Goal: Navigation & Orientation: Find specific page/section

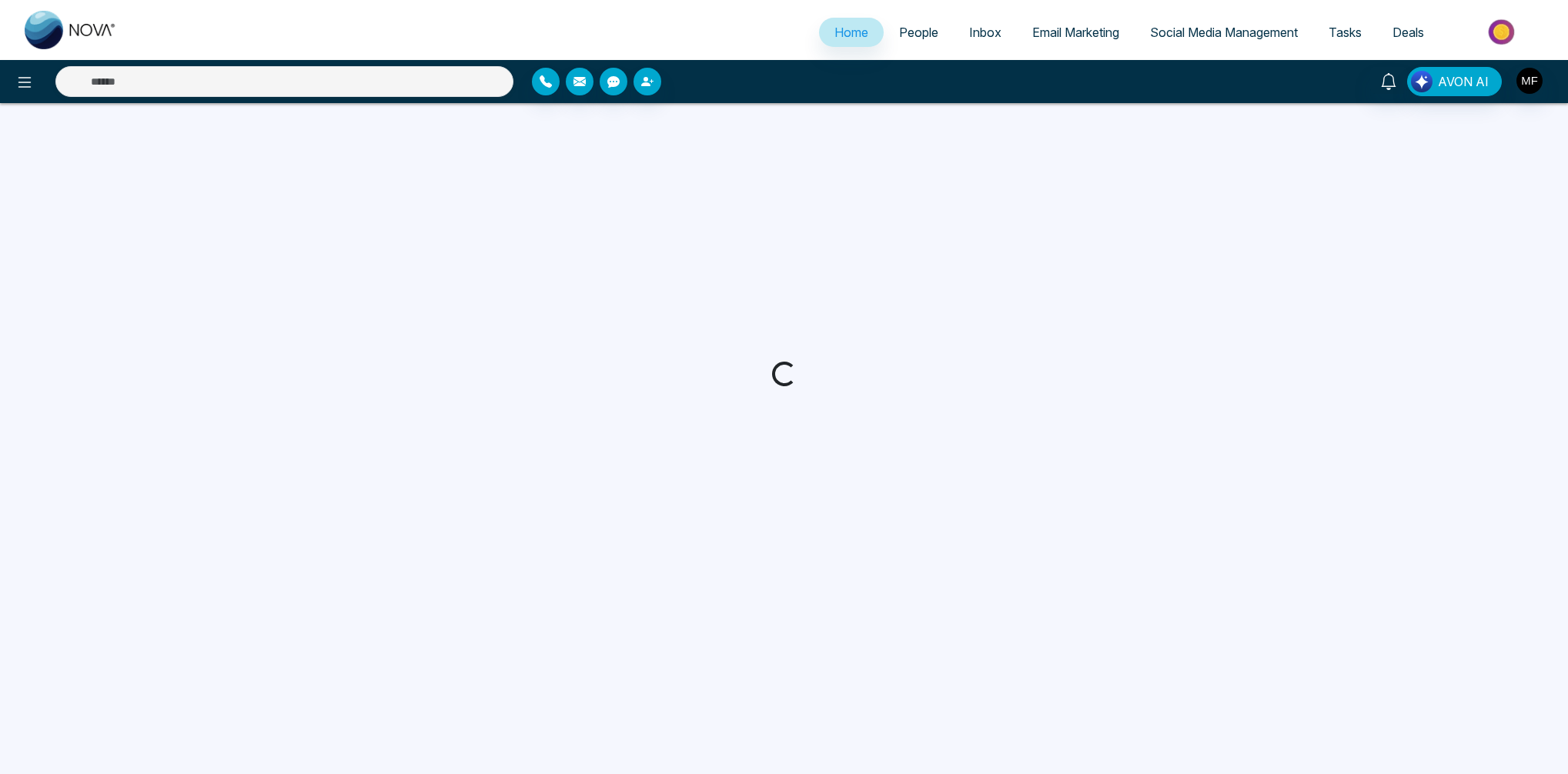
select select "*"
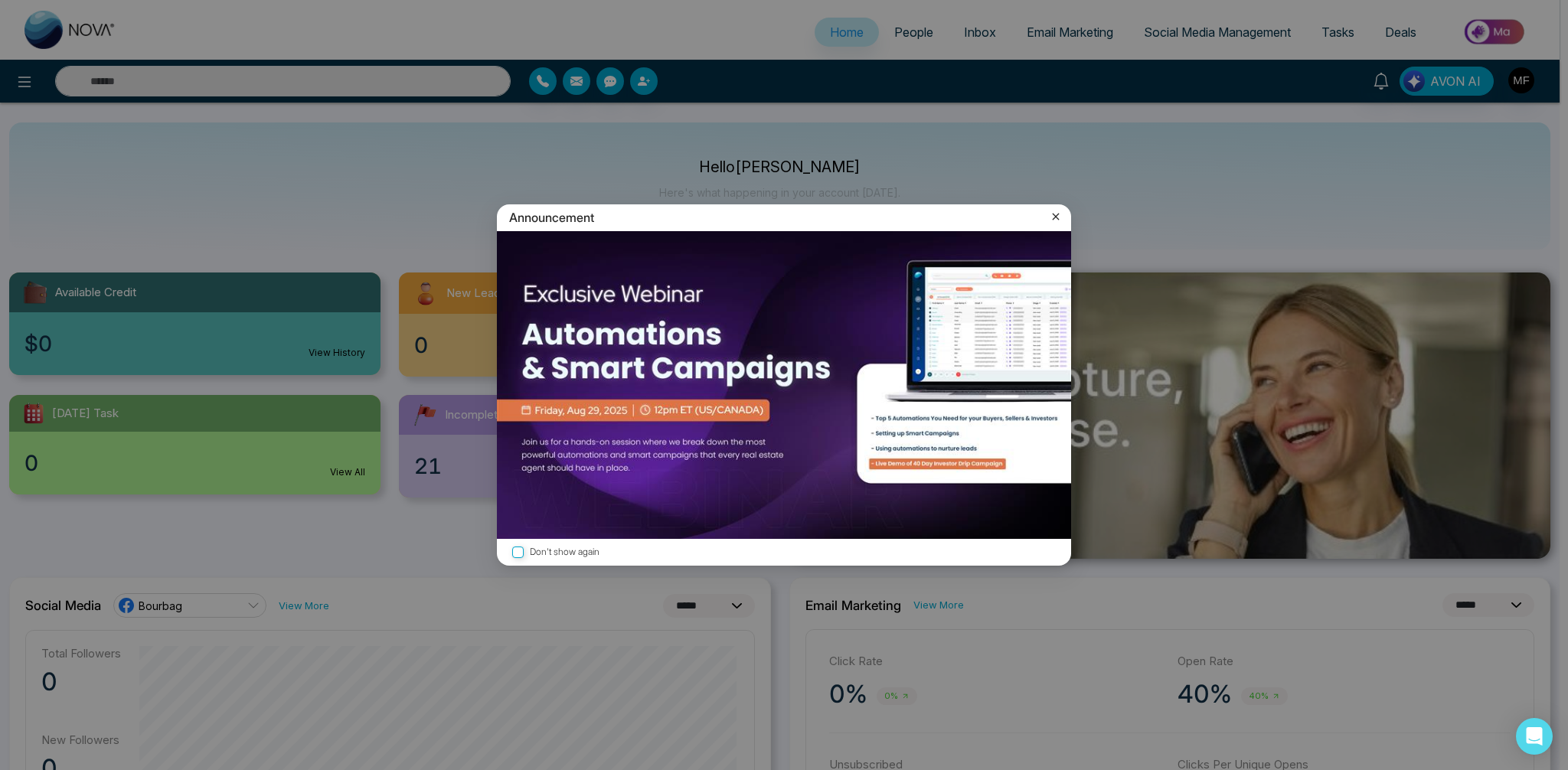
click at [1056, 213] on icon at bounding box center [1056, 217] width 15 height 15
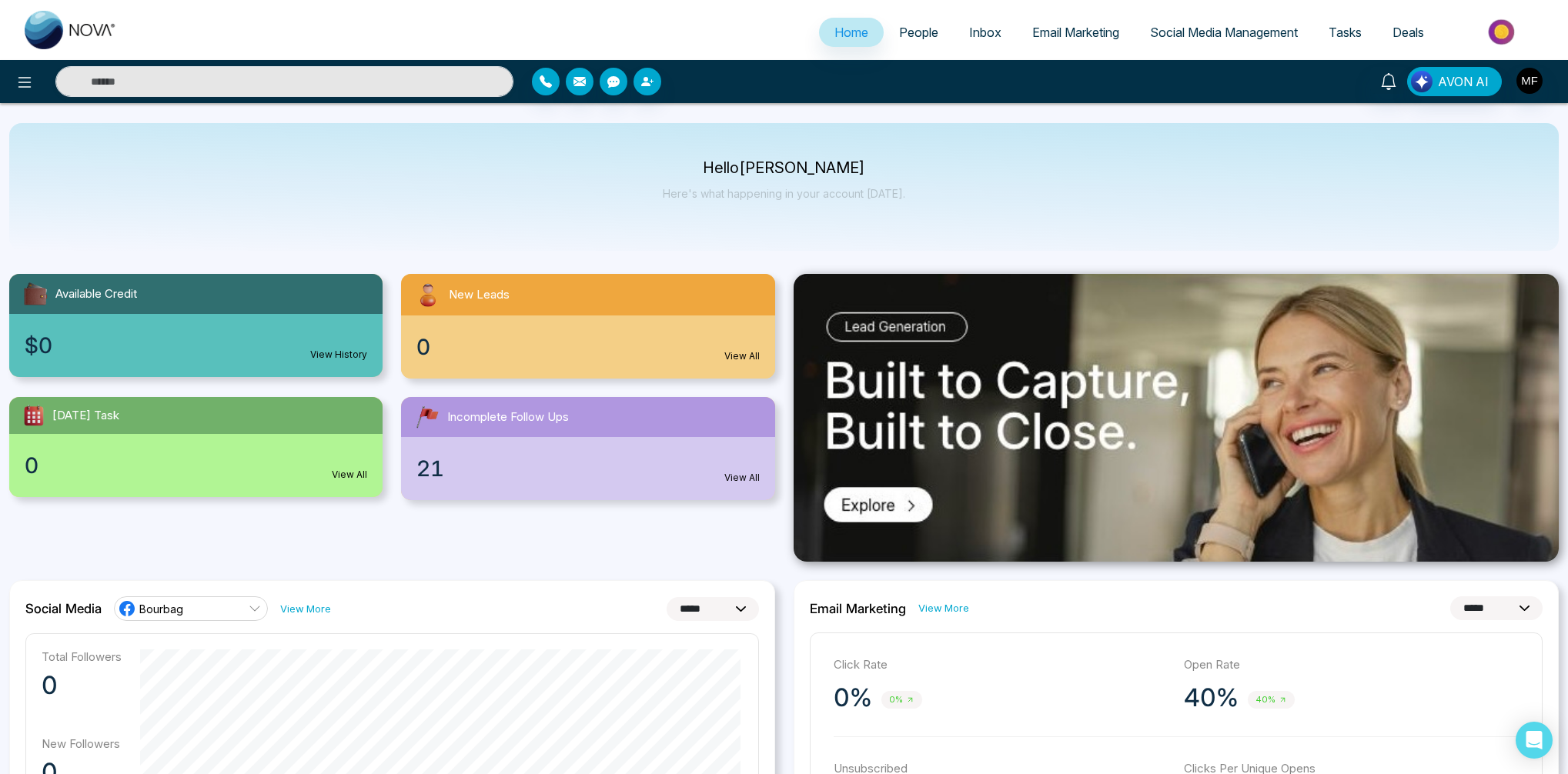
click at [73, 36] on img at bounding box center [70, 30] width 92 height 39
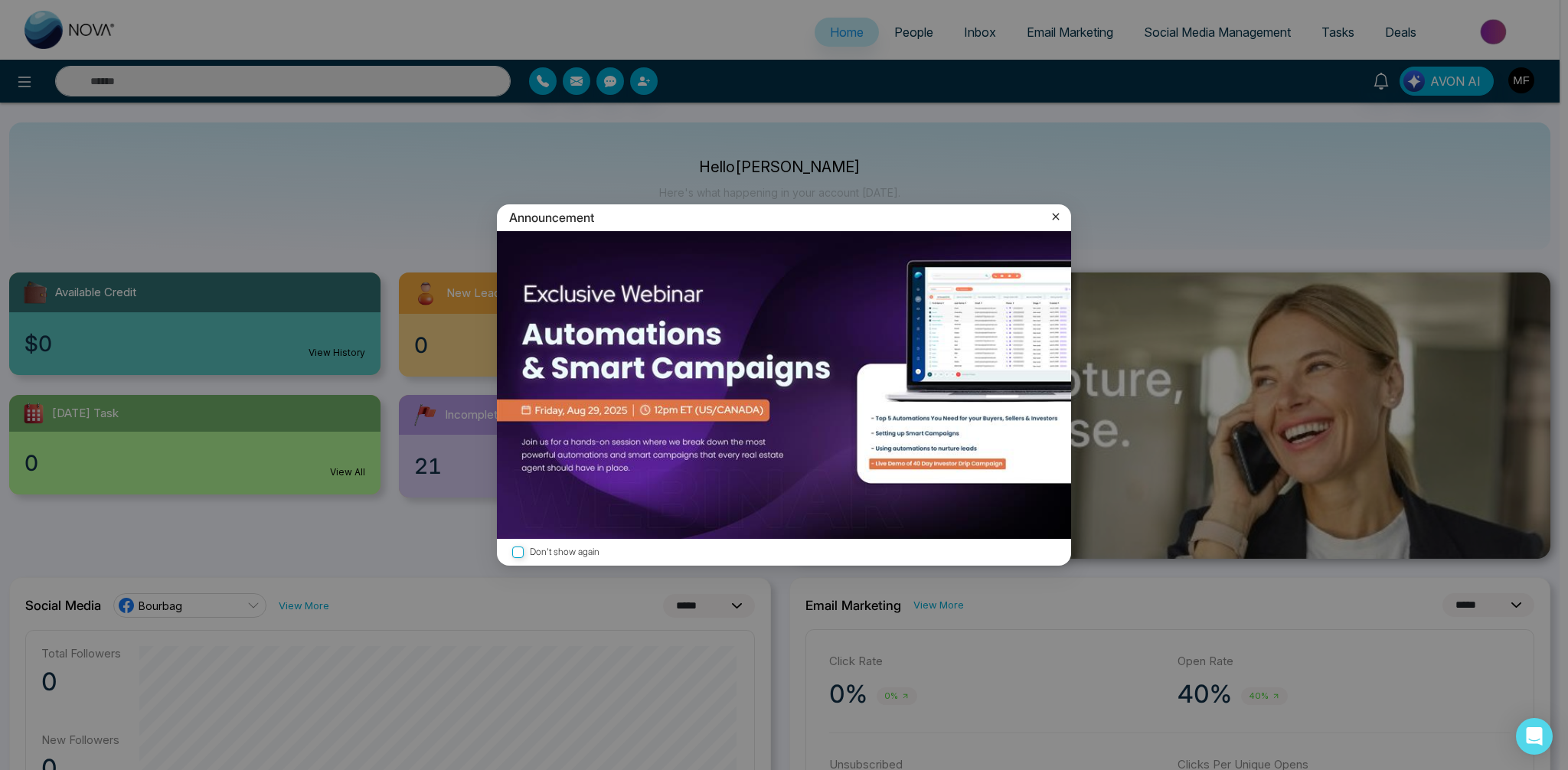
click at [1061, 221] on icon at bounding box center [1056, 217] width 15 height 15
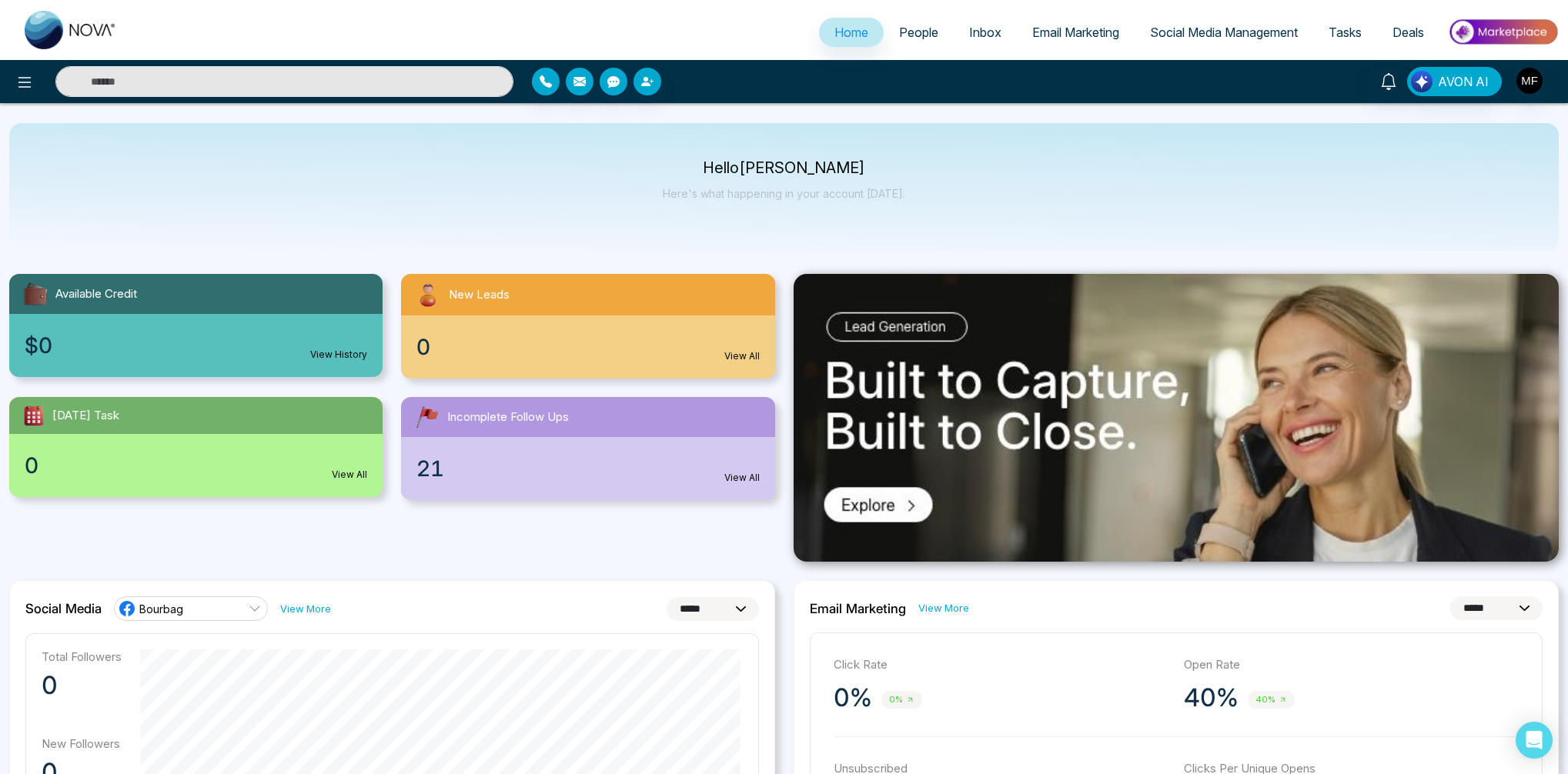
click at [792, 229] on div "Hello [PERSON_NAME] Here's what happening in your account [DATE]." at bounding box center [784, 187] width 1550 height 128
click at [779, 169] on p "Hello [PERSON_NAME]" at bounding box center [784, 168] width 243 height 13
click at [776, 228] on div "Hello [PERSON_NAME] Here's what happening in your account [DATE]." at bounding box center [784, 187] width 1550 height 128
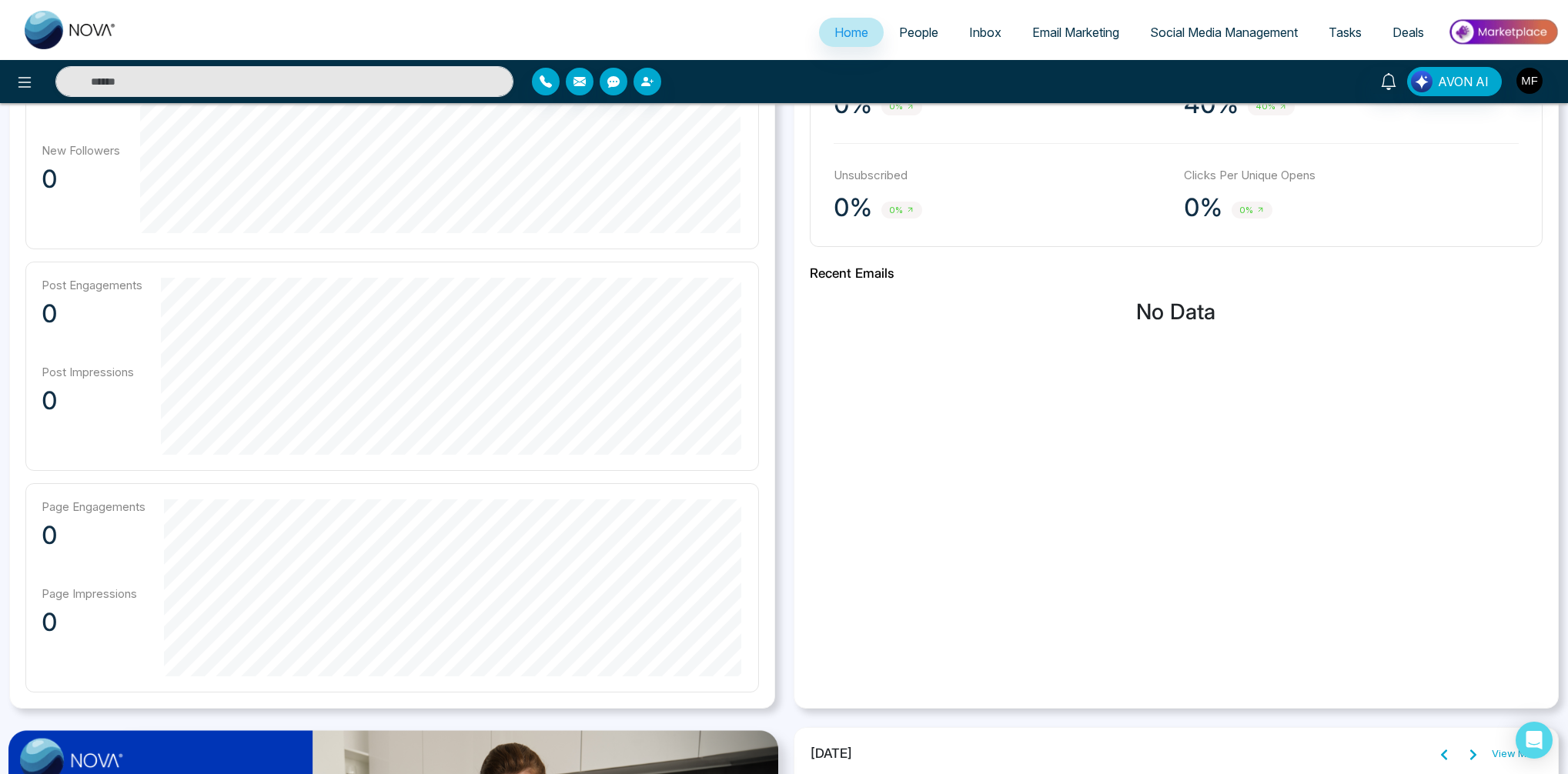
scroll to position [607, 0]
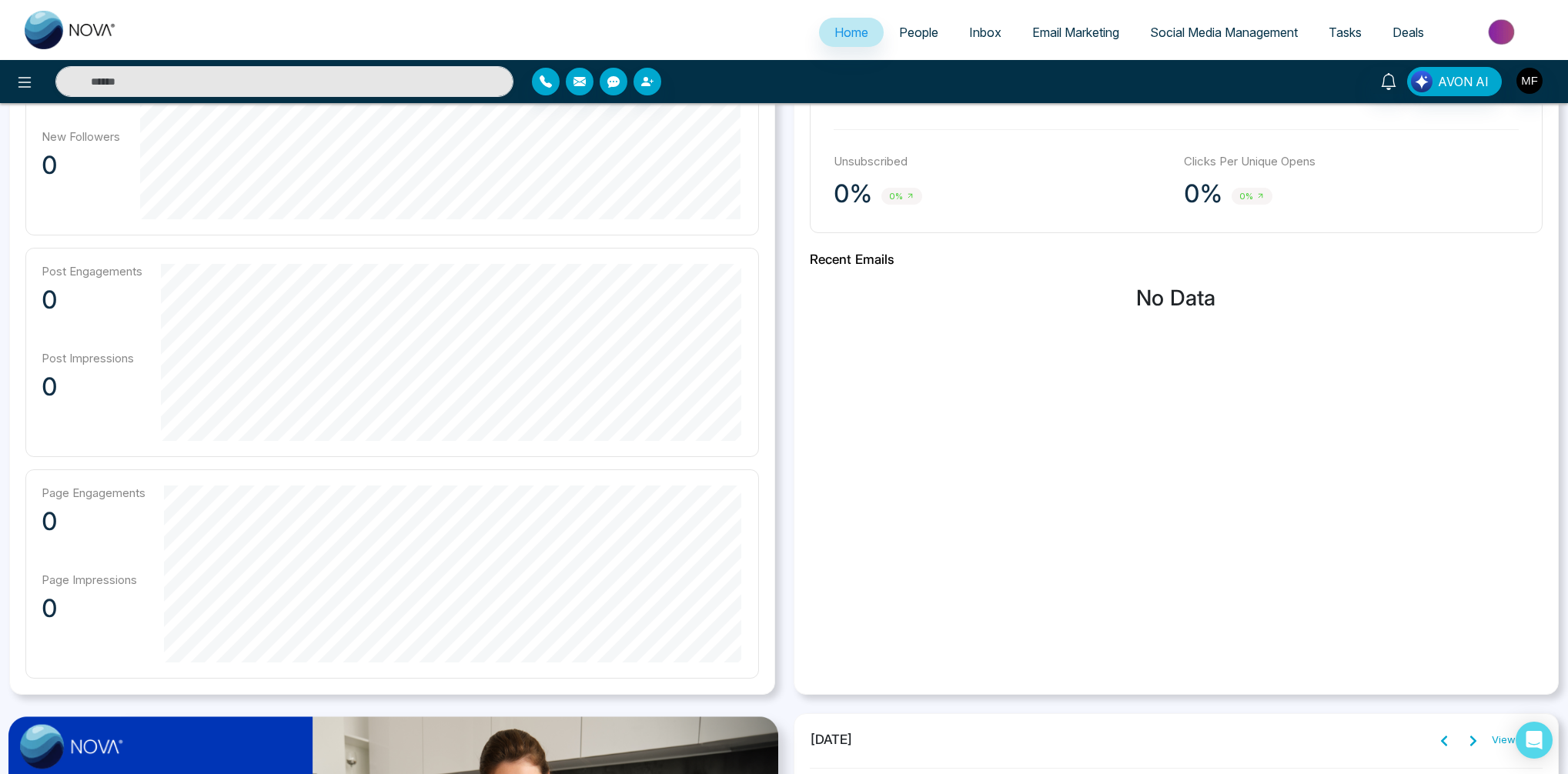
click at [789, 296] on div "**********" at bounding box center [1176, 334] width 784 height 722
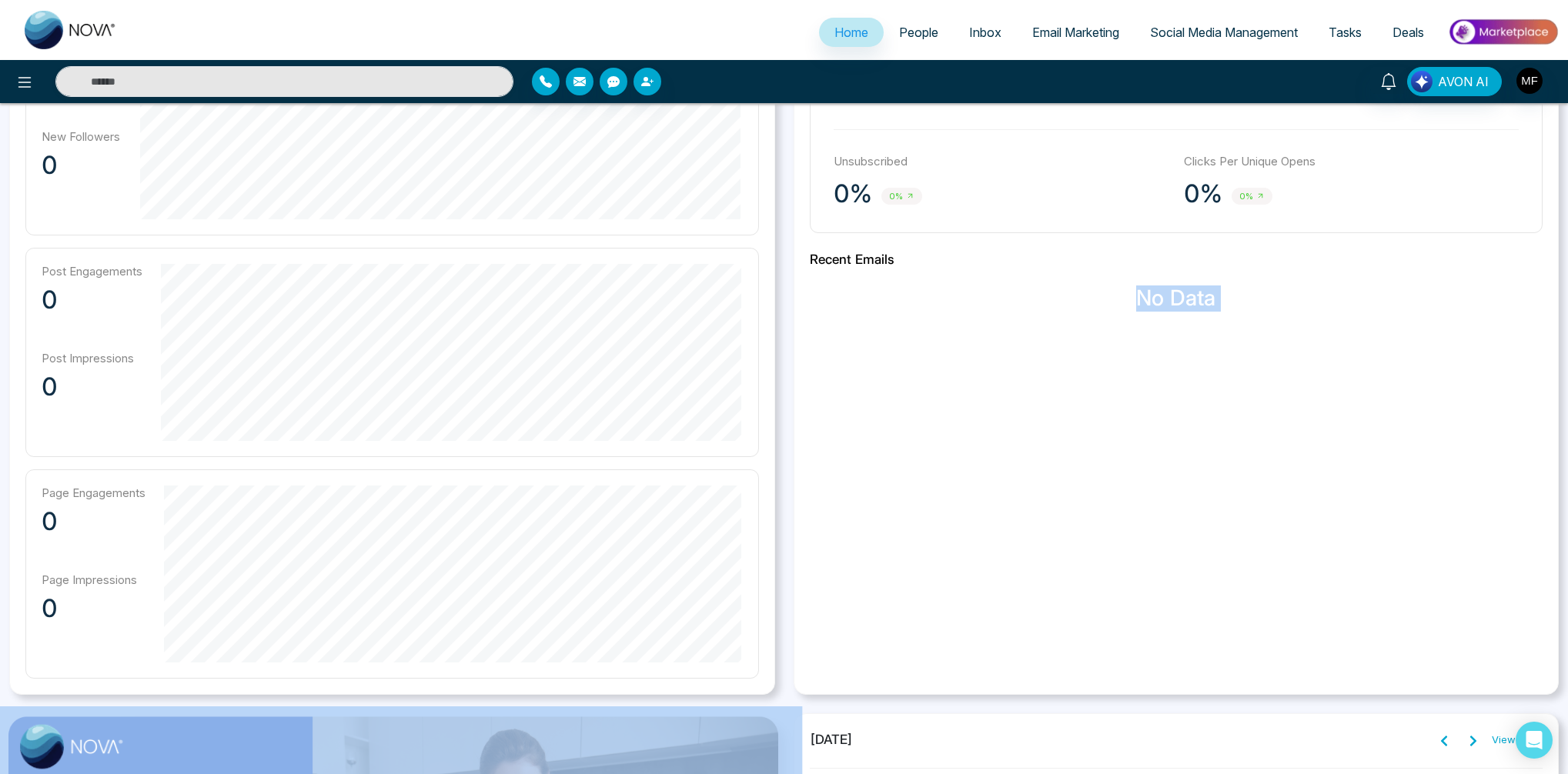
click at [789, 296] on div "**********" at bounding box center [1176, 334] width 784 height 722
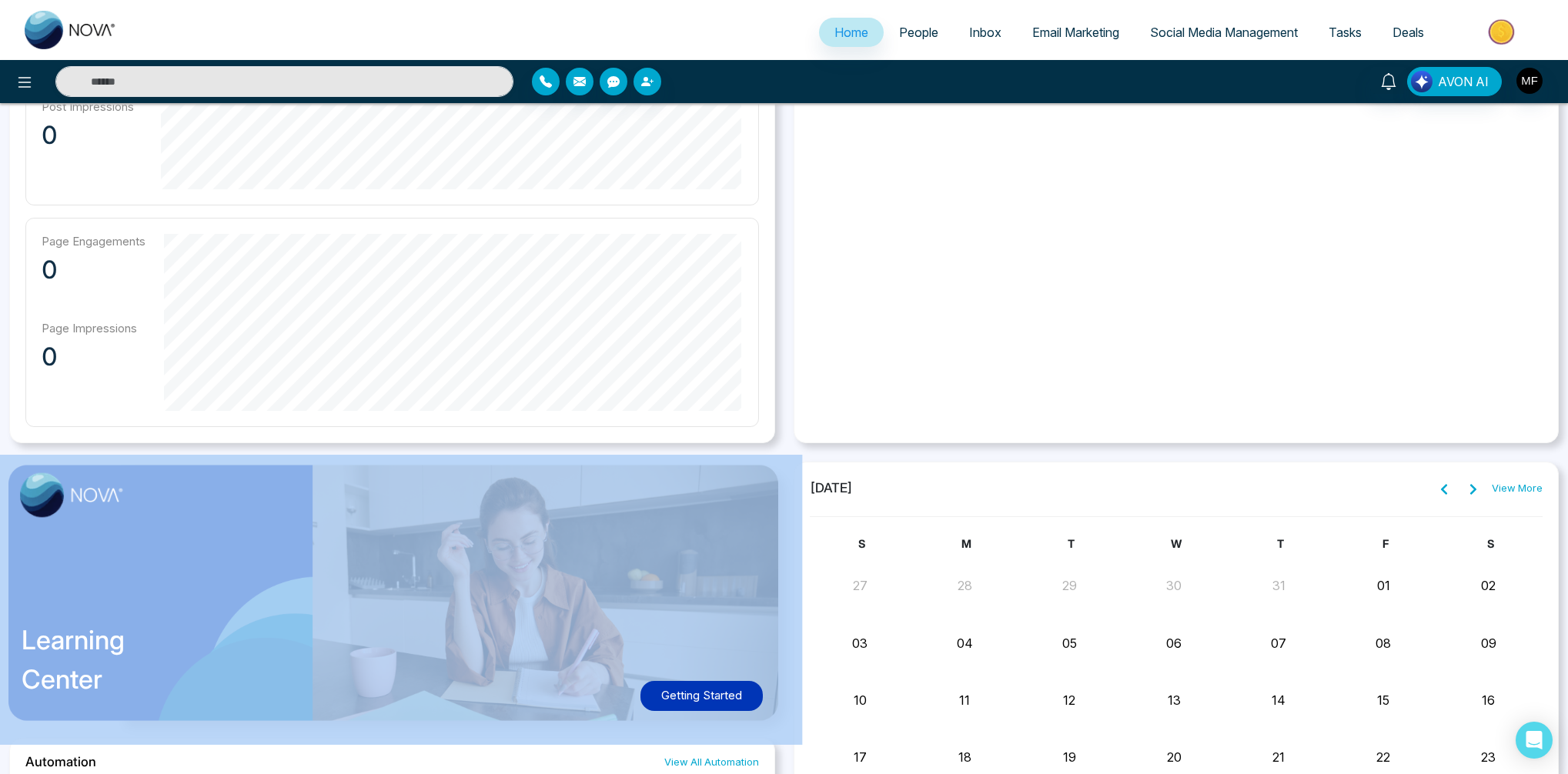
click at [789, 296] on div "**********" at bounding box center [1176, 82] width 784 height 722
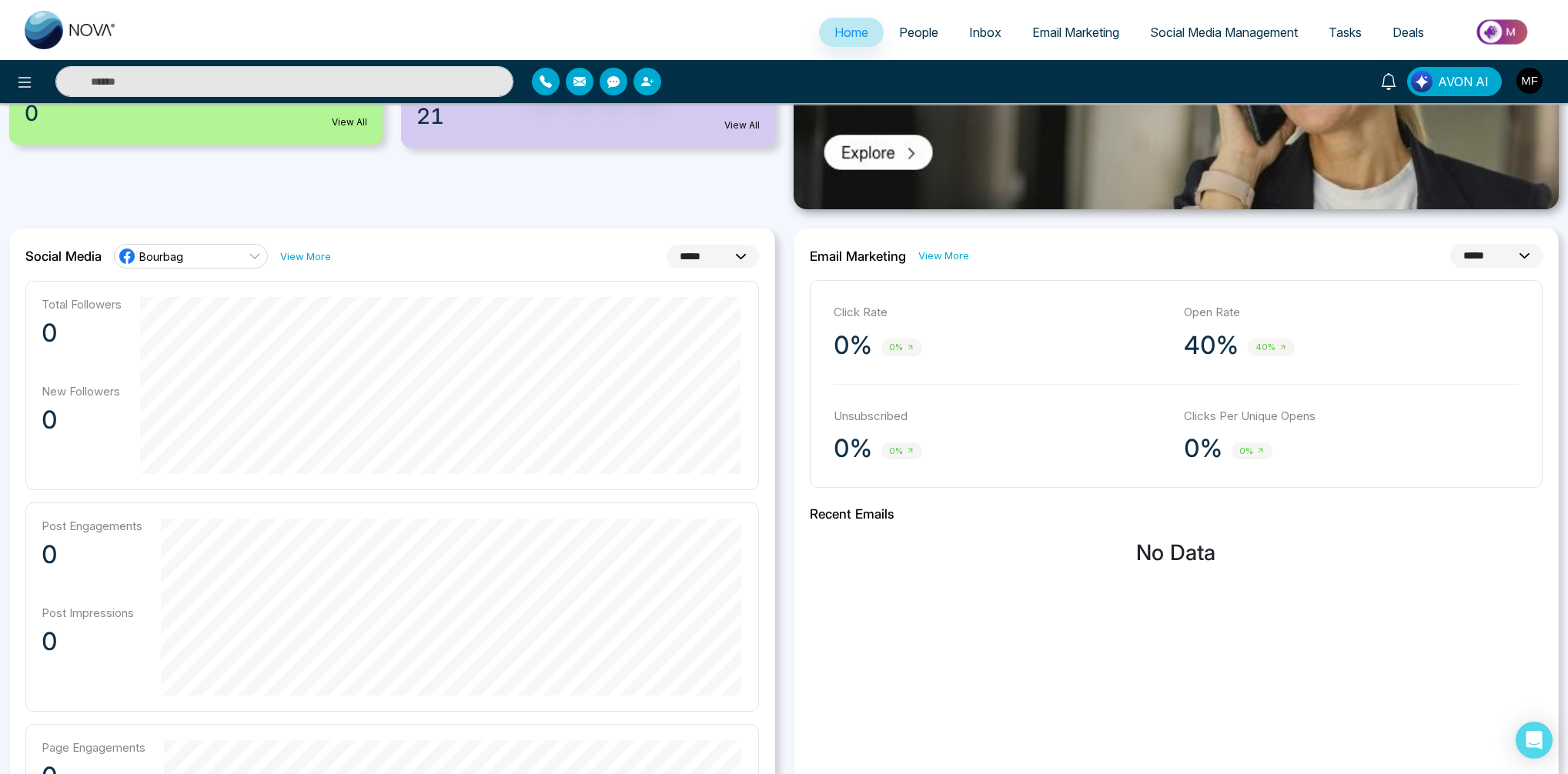
scroll to position [0, 0]
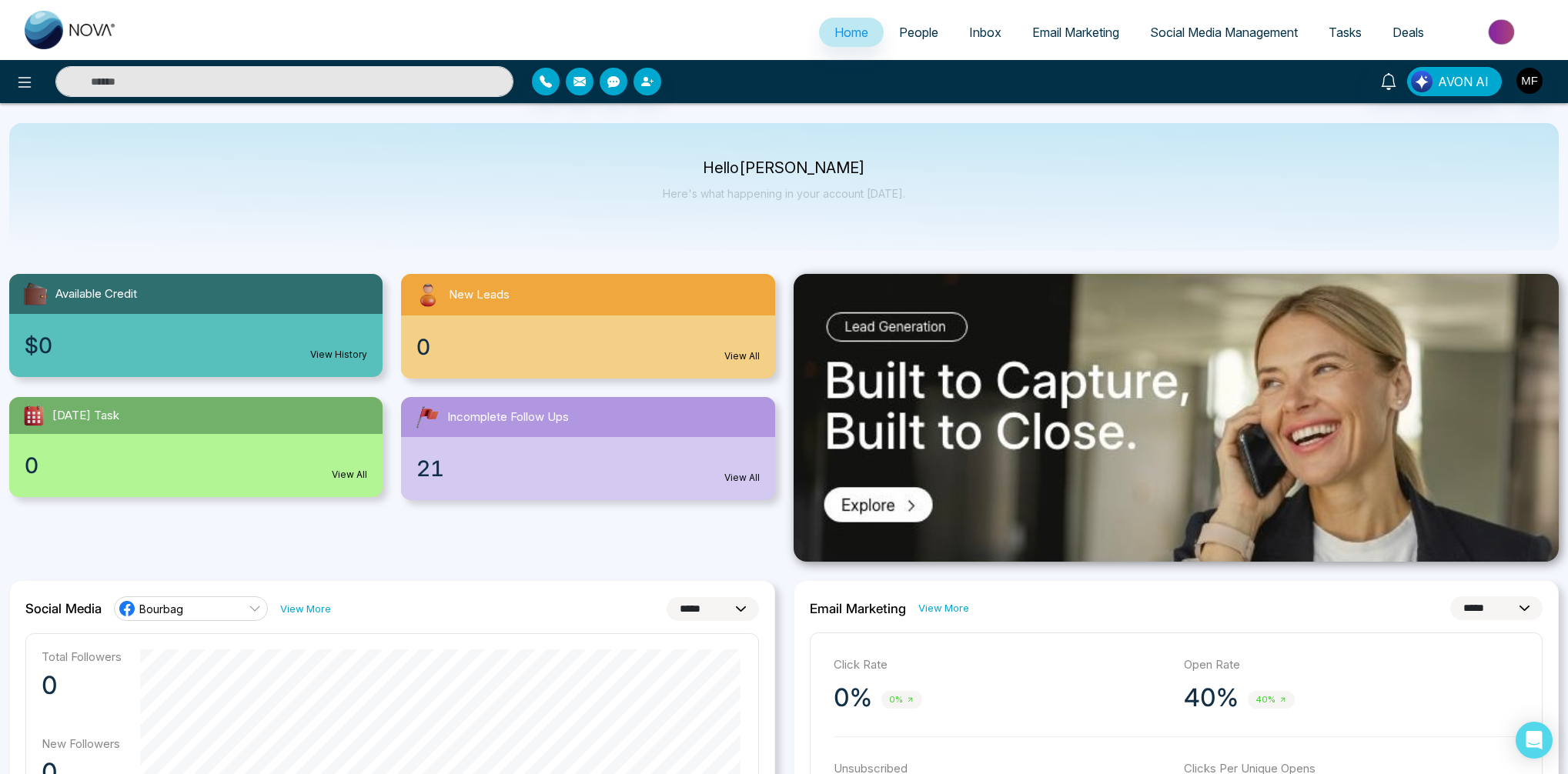
click at [792, 162] on p "Hello [PERSON_NAME]" at bounding box center [784, 168] width 243 height 13
click at [783, 138] on div "Hello [PERSON_NAME] Here's what happening in your account [DATE]." at bounding box center [784, 187] width 1550 height 128
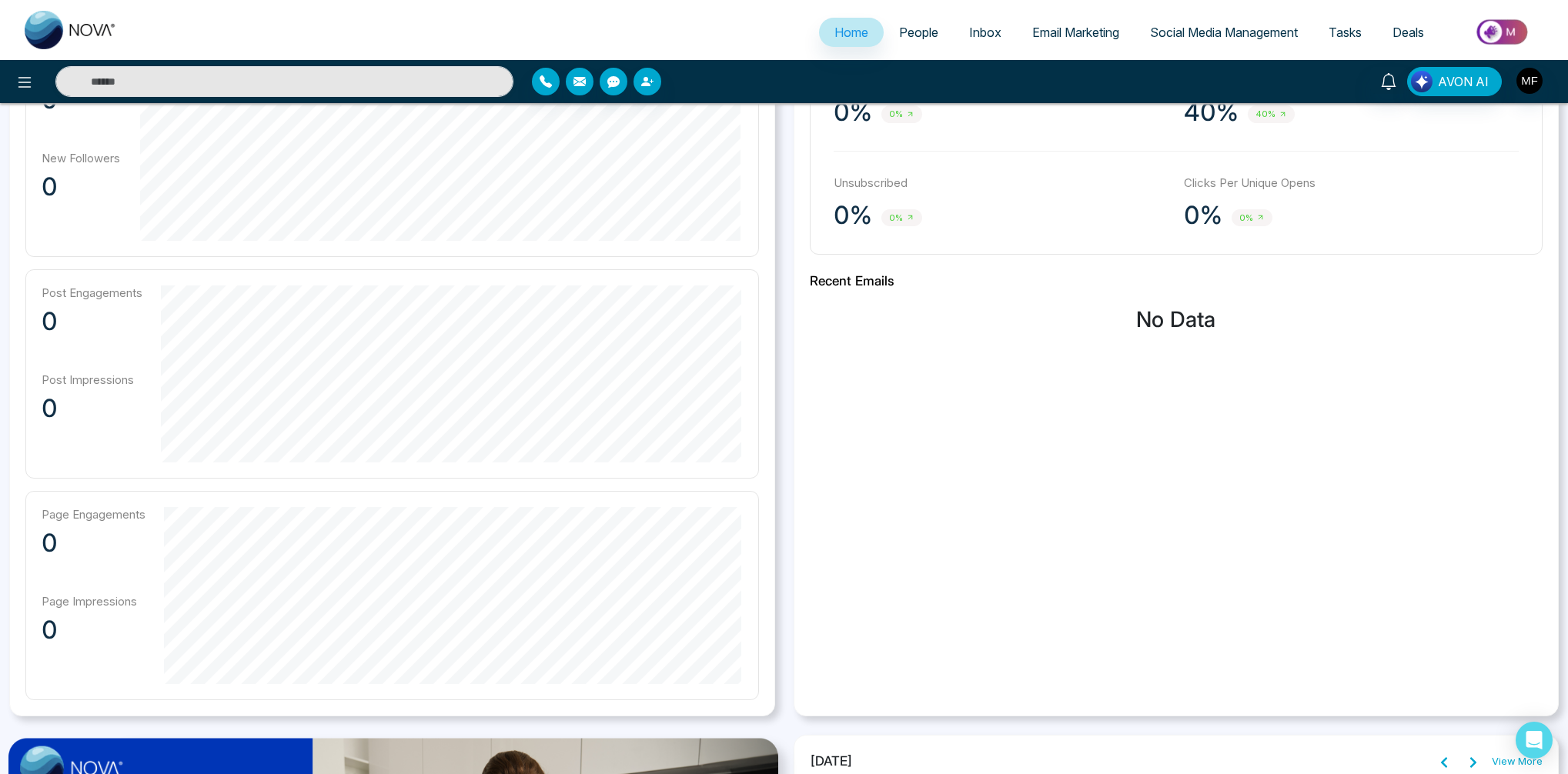
scroll to position [605, 0]
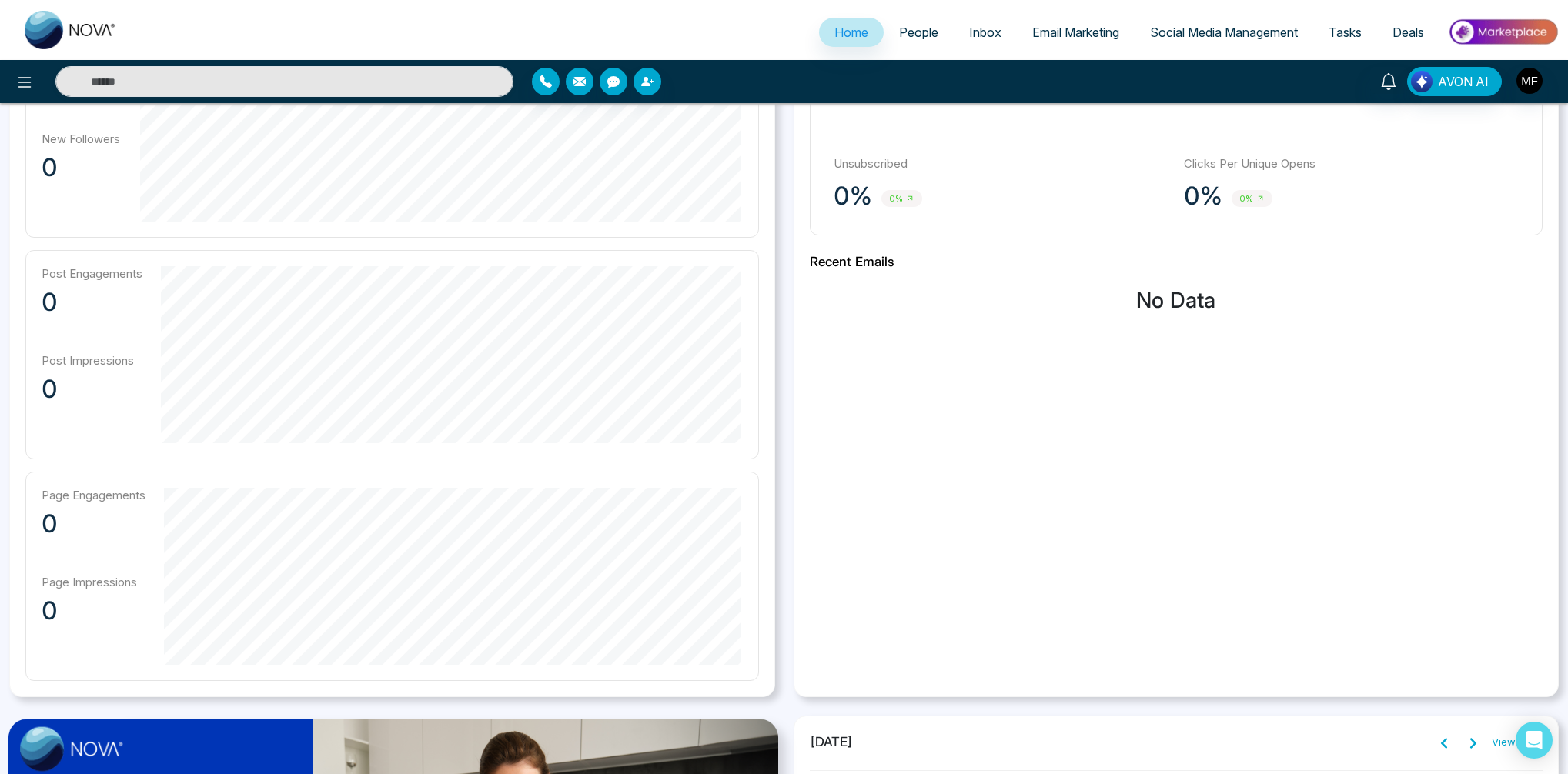
click at [779, 211] on div "**********" at bounding box center [392, 337] width 784 height 722
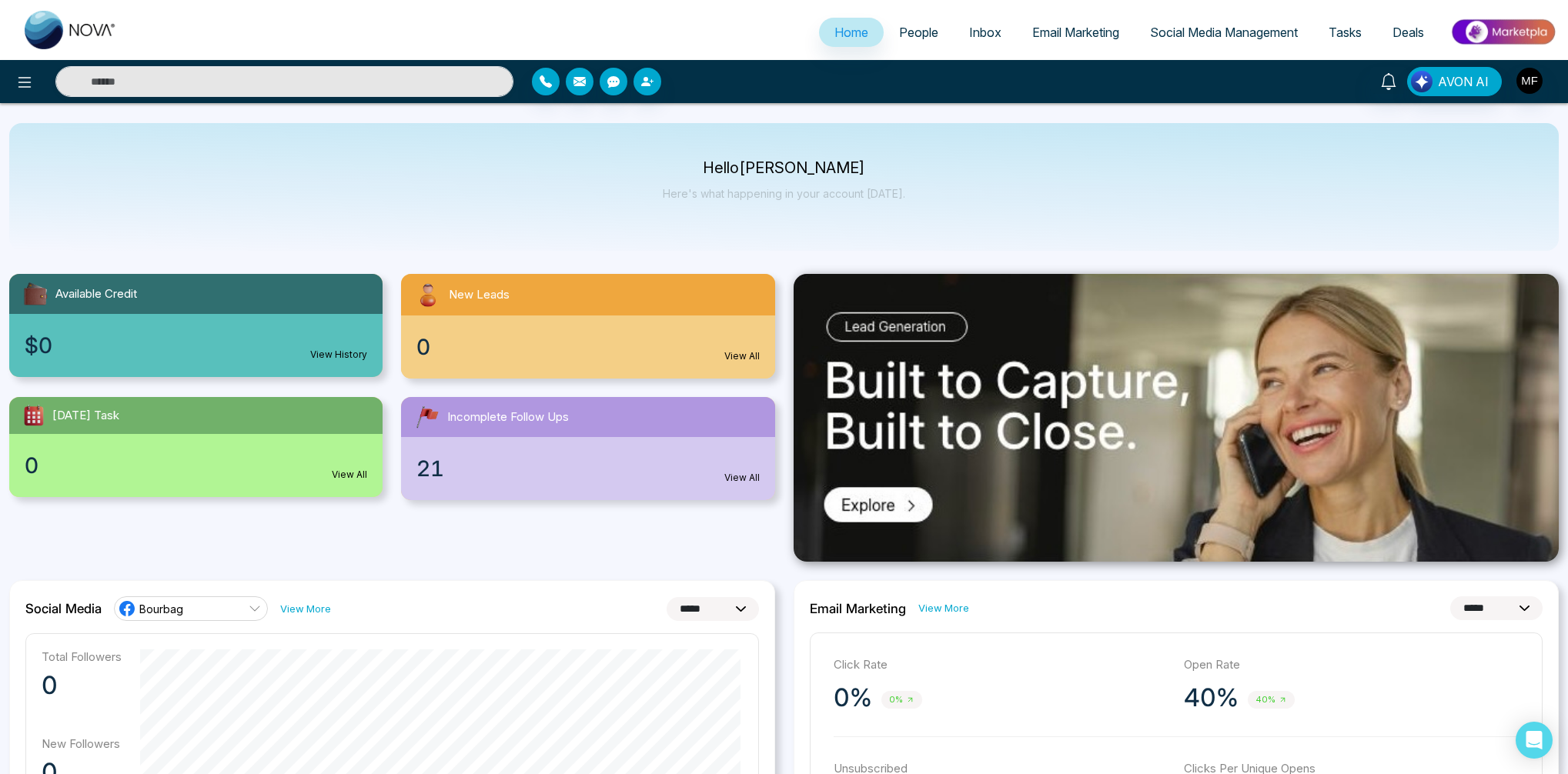
click at [787, 192] on p "Here's what happening in your account [DATE]." at bounding box center [784, 193] width 243 height 13
click at [788, 173] on p "Hello [PERSON_NAME]" at bounding box center [784, 168] width 243 height 13
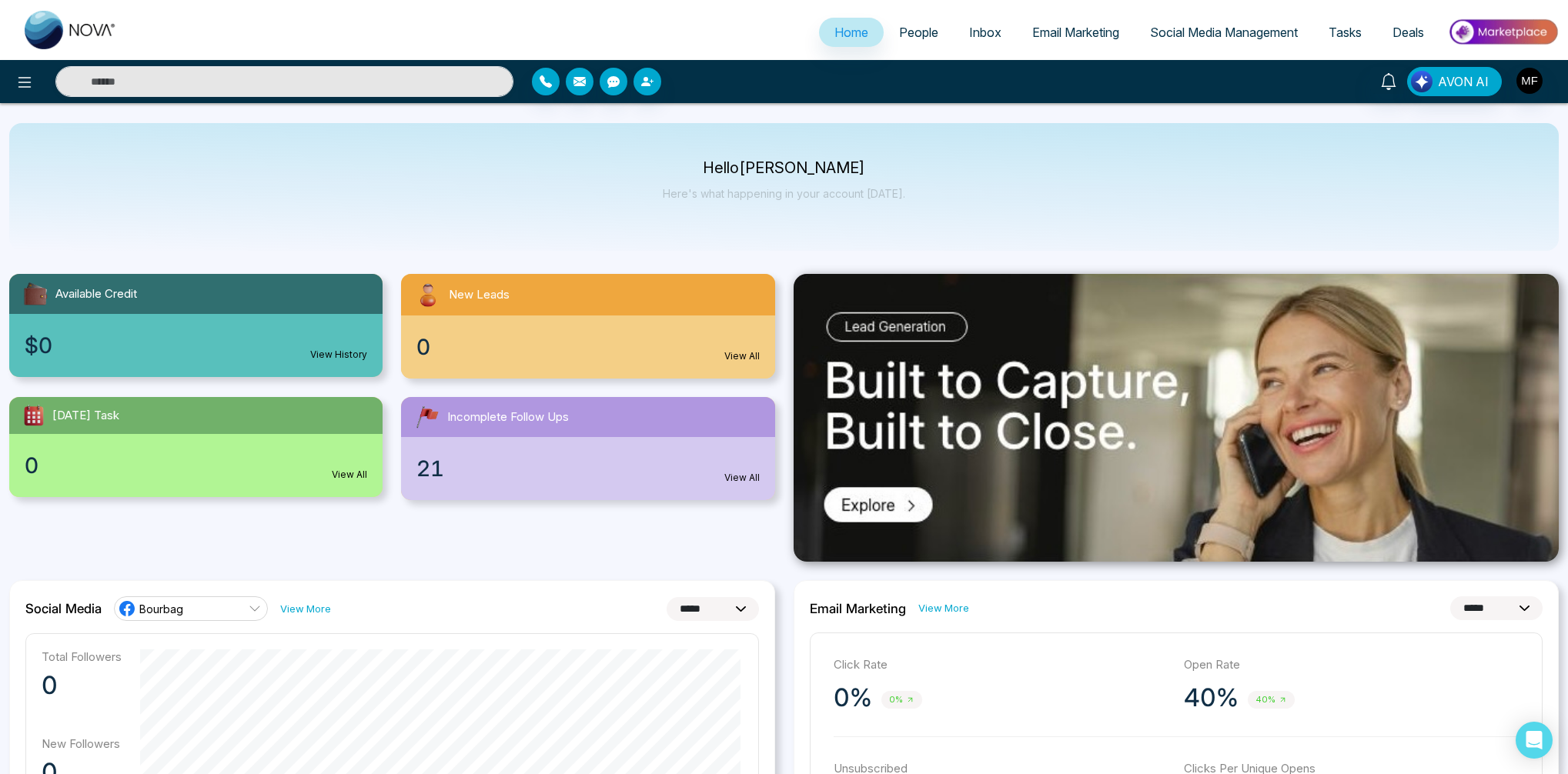
click at [831, 166] on p "Hello [PERSON_NAME]" at bounding box center [784, 168] width 243 height 13
click at [734, 167] on p "Hello [PERSON_NAME]" at bounding box center [784, 168] width 243 height 13
click at [724, 170] on p "Hello [PERSON_NAME]" at bounding box center [784, 168] width 243 height 13
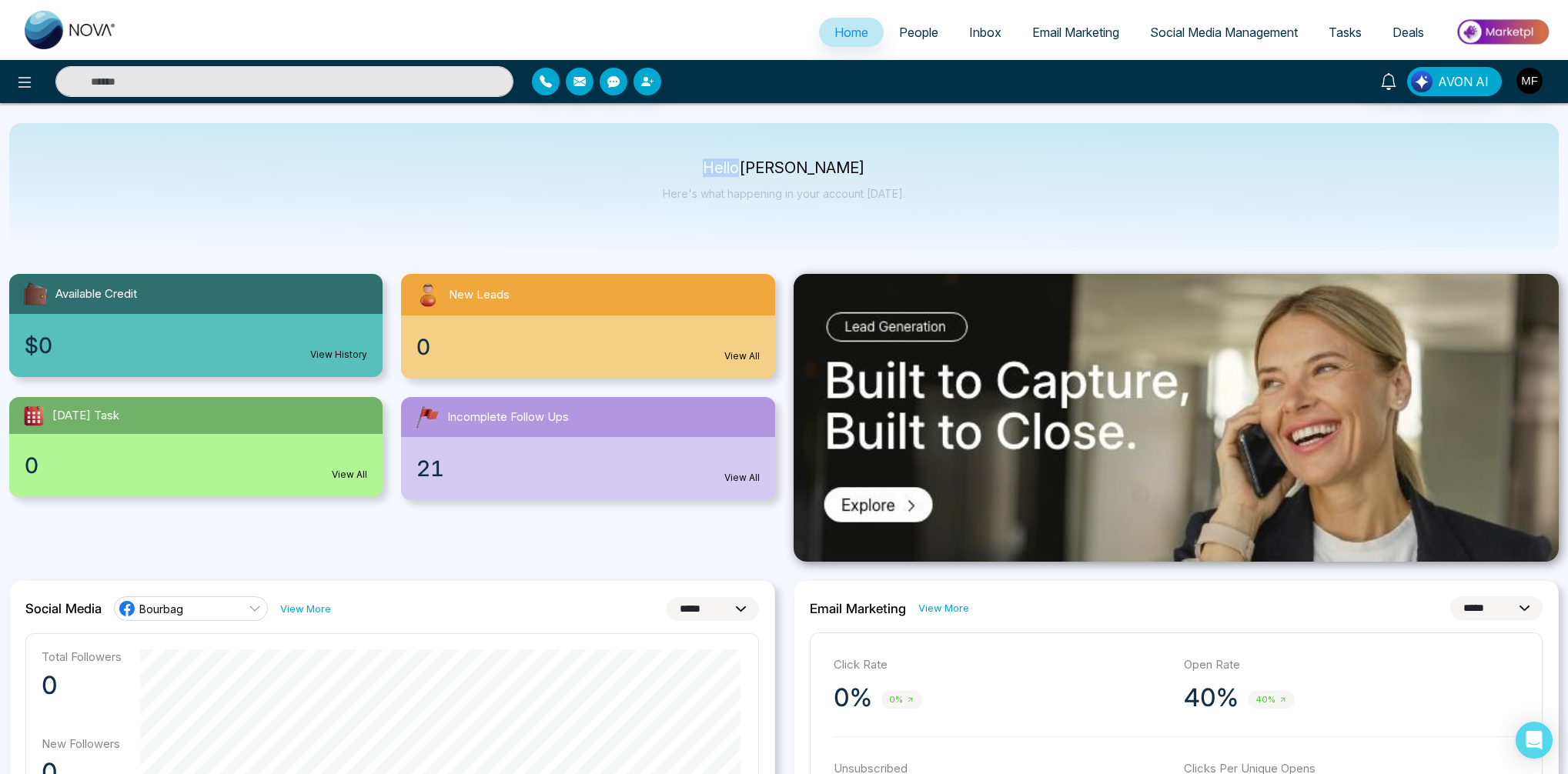
click at [724, 170] on p "Hello [PERSON_NAME]" at bounding box center [784, 168] width 243 height 13
click at [773, 168] on p "Hello [PERSON_NAME]" at bounding box center [784, 168] width 243 height 13
click at [780, 188] on p "Here's what happening in your account [DATE]." at bounding box center [784, 193] width 243 height 13
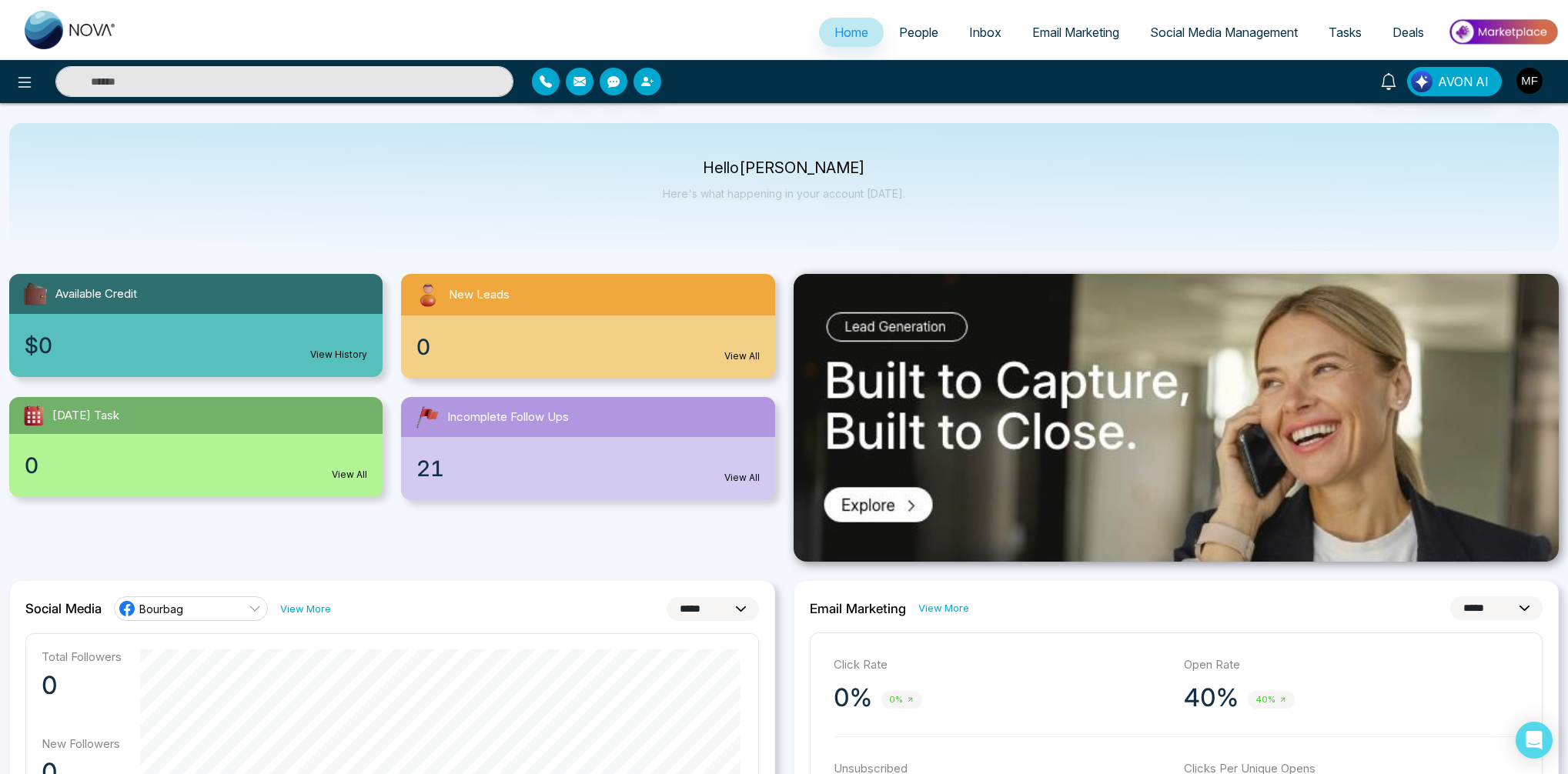
click at [794, 242] on div "Hello [PERSON_NAME] Here's what happening in your account [DATE]." at bounding box center [784, 187] width 1550 height 128
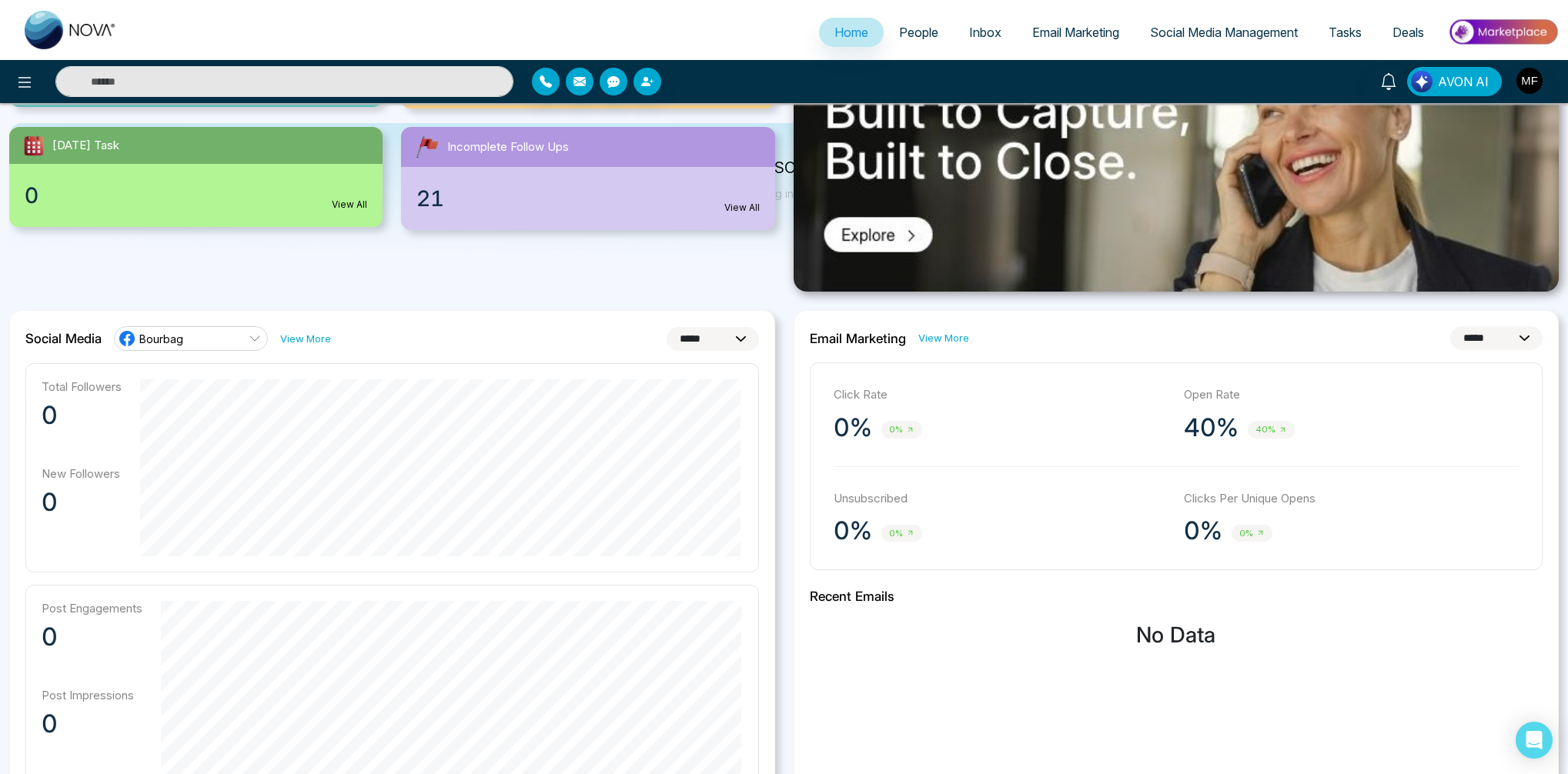
scroll to position [287, 0]
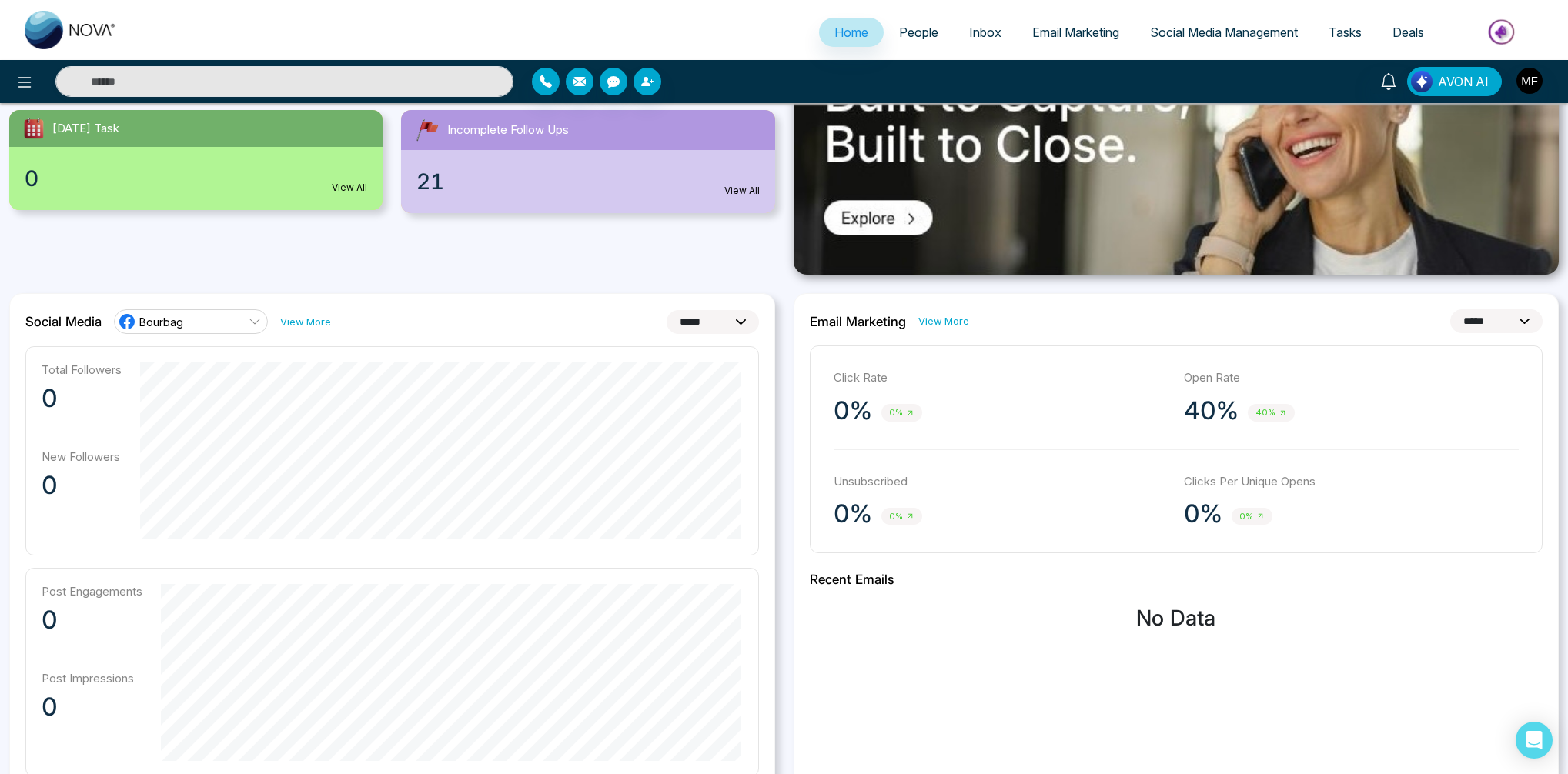
click at [908, 17] on link "People" at bounding box center [919, 32] width 70 height 29
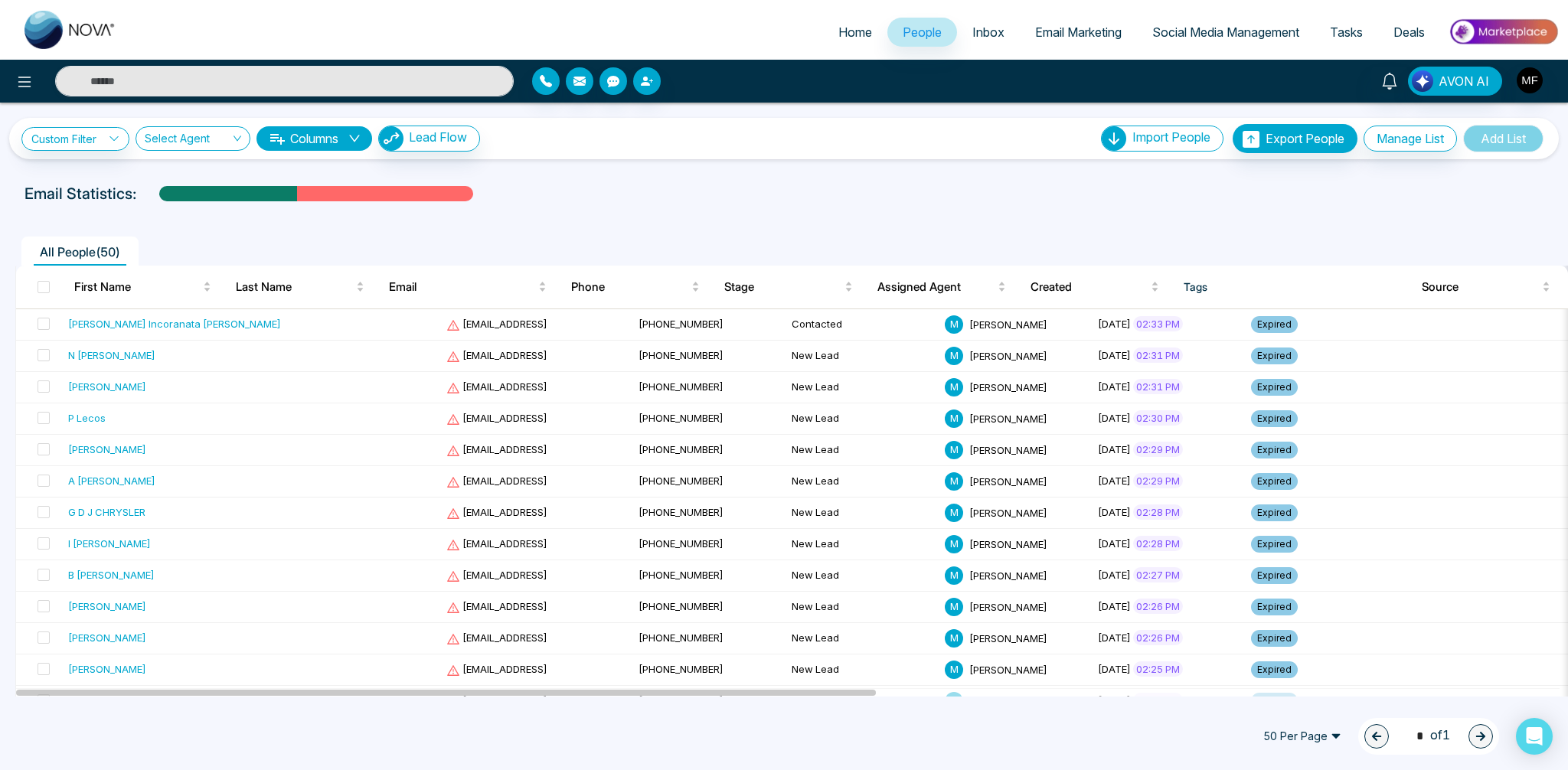
click at [1020, 39] on link "Email Marketing" at bounding box center [1078, 32] width 117 height 29
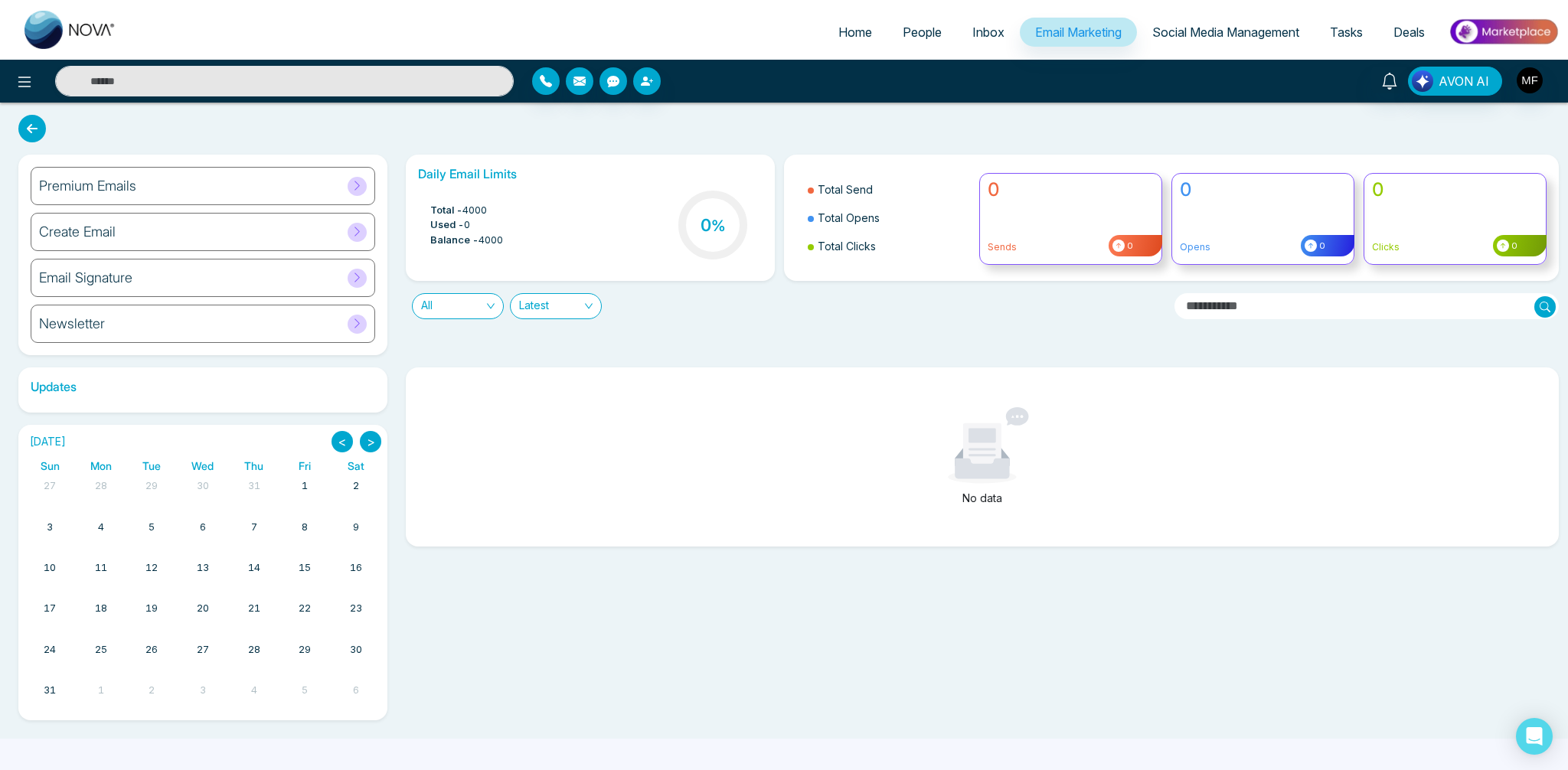
click at [1154, 32] on span "Social Media Management" at bounding box center [1225, 32] width 147 height 15
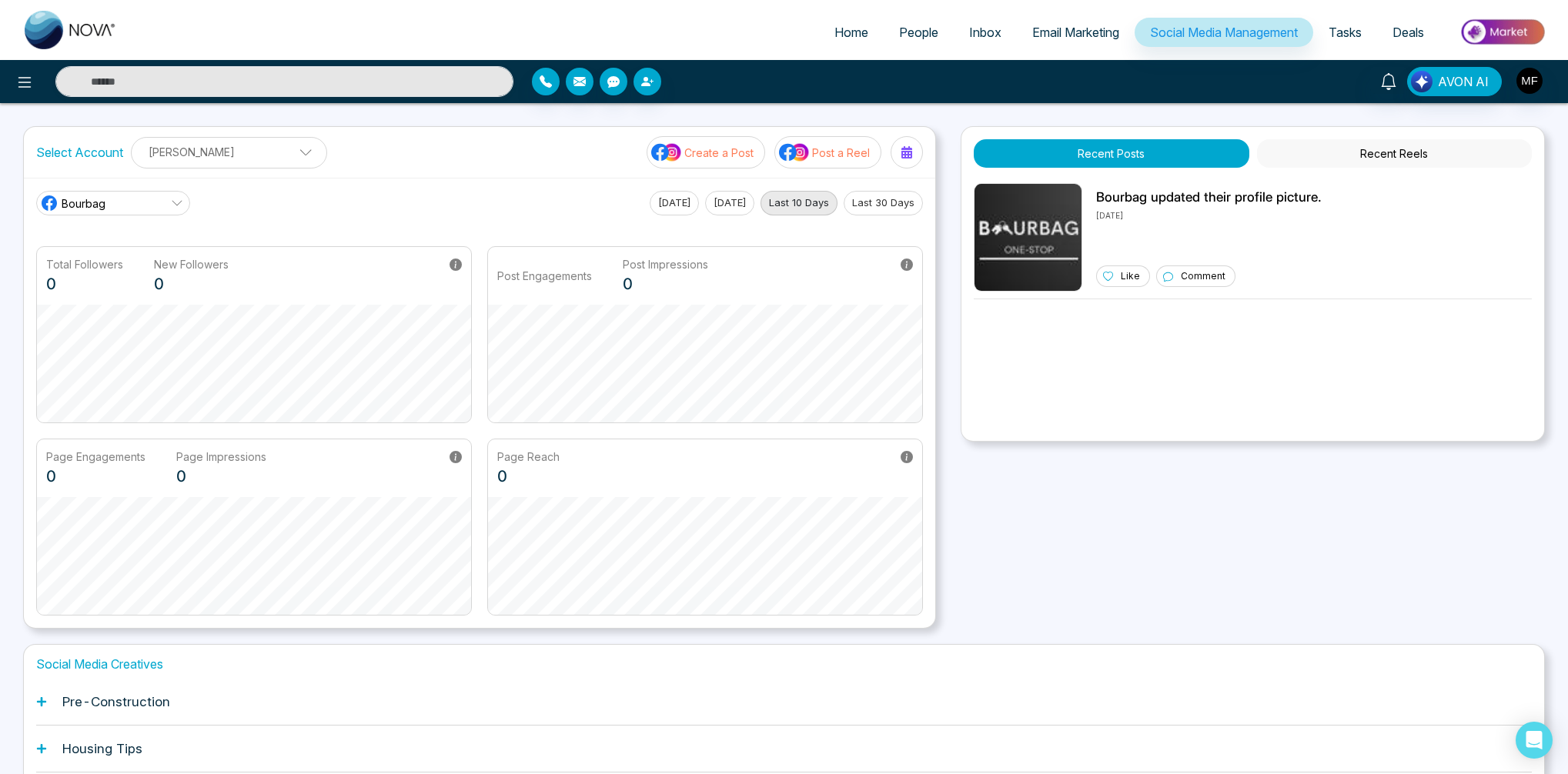
click at [939, 322] on div "Select Account [PERSON_NAME] Marwen Add Social Accounts Create a Post Post a Re…" at bounding box center [784, 377] width 1522 height 502
